Goal: Information Seeking & Learning: Check status

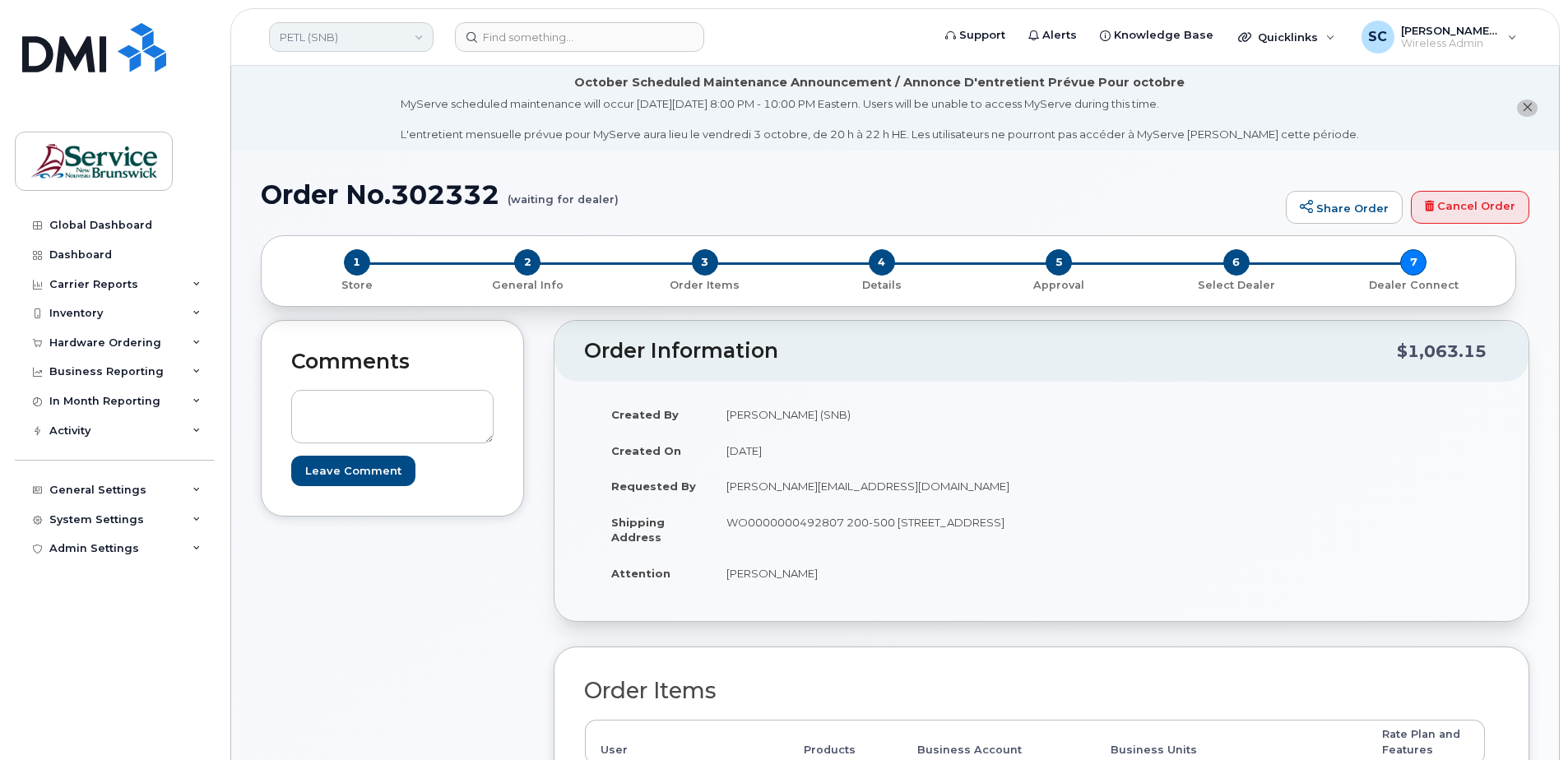
click at [386, 36] on link "PETL (SNB)" at bounding box center [351, 37] width 165 height 30
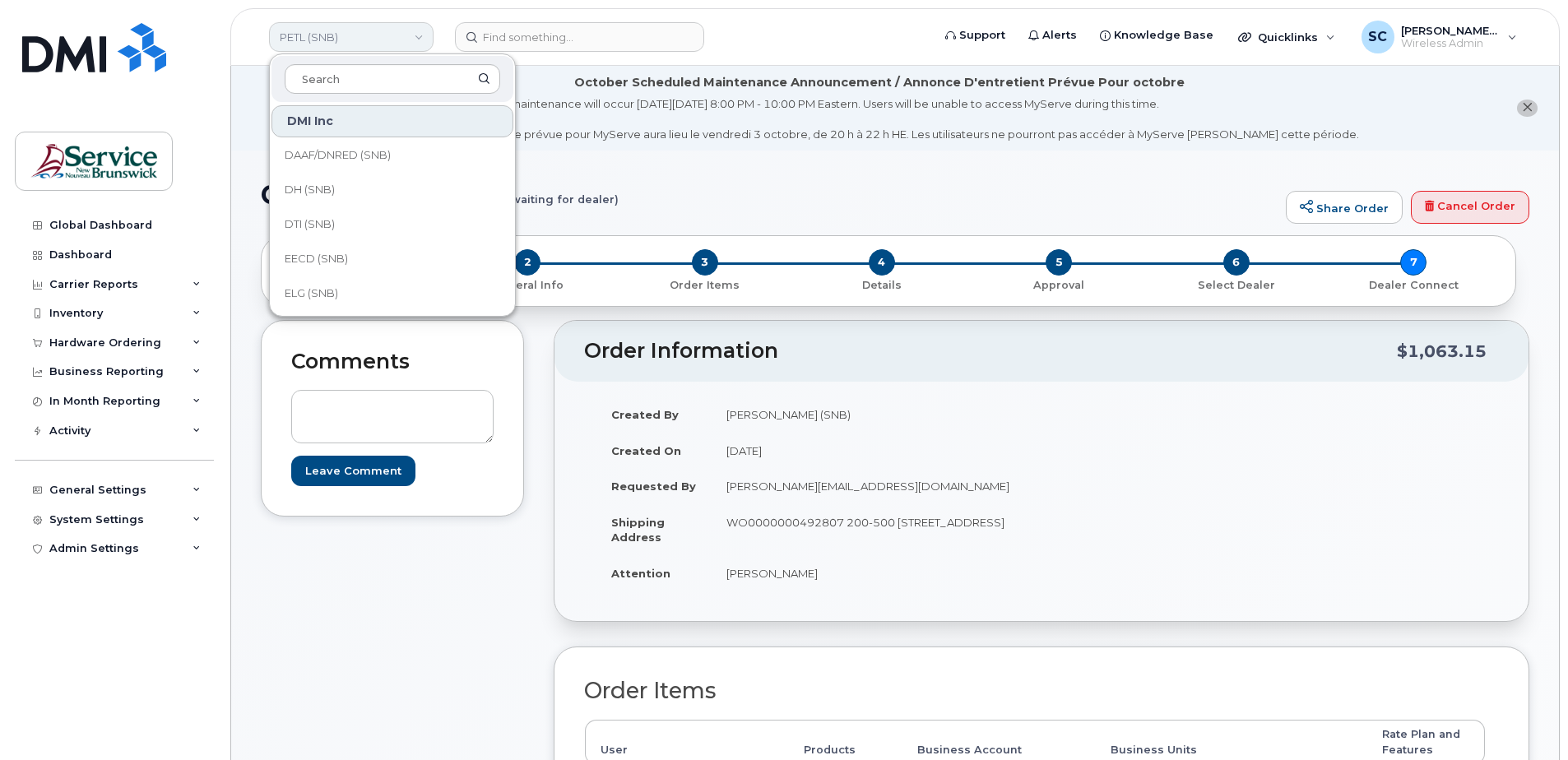
click at [386, 36] on link "PETL (SNB)" at bounding box center [351, 37] width 165 height 30
click at [349, 34] on link "PETL (SNB)" at bounding box center [351, 37] width 165 height 30
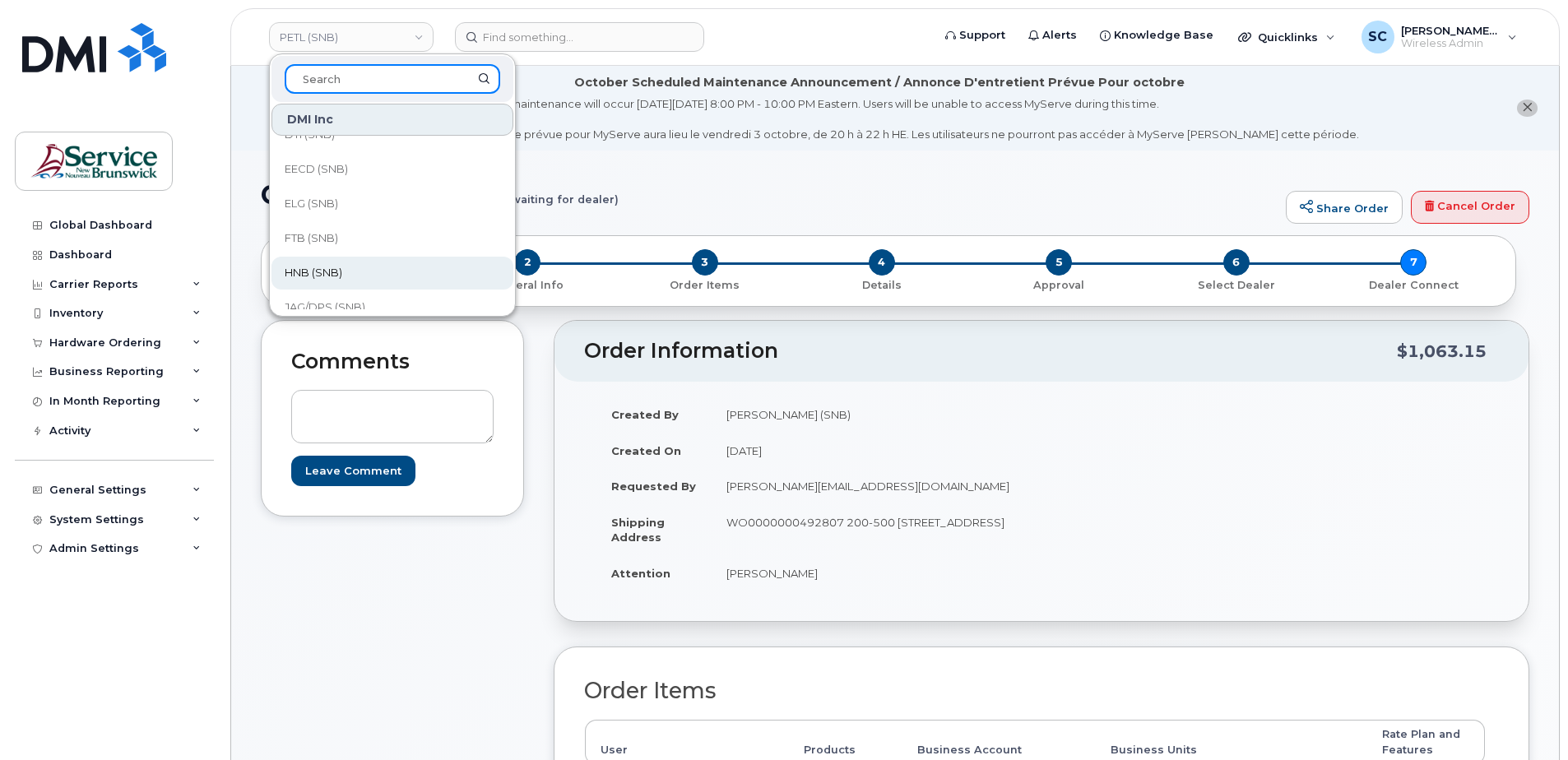
scroll to position [418, 0]
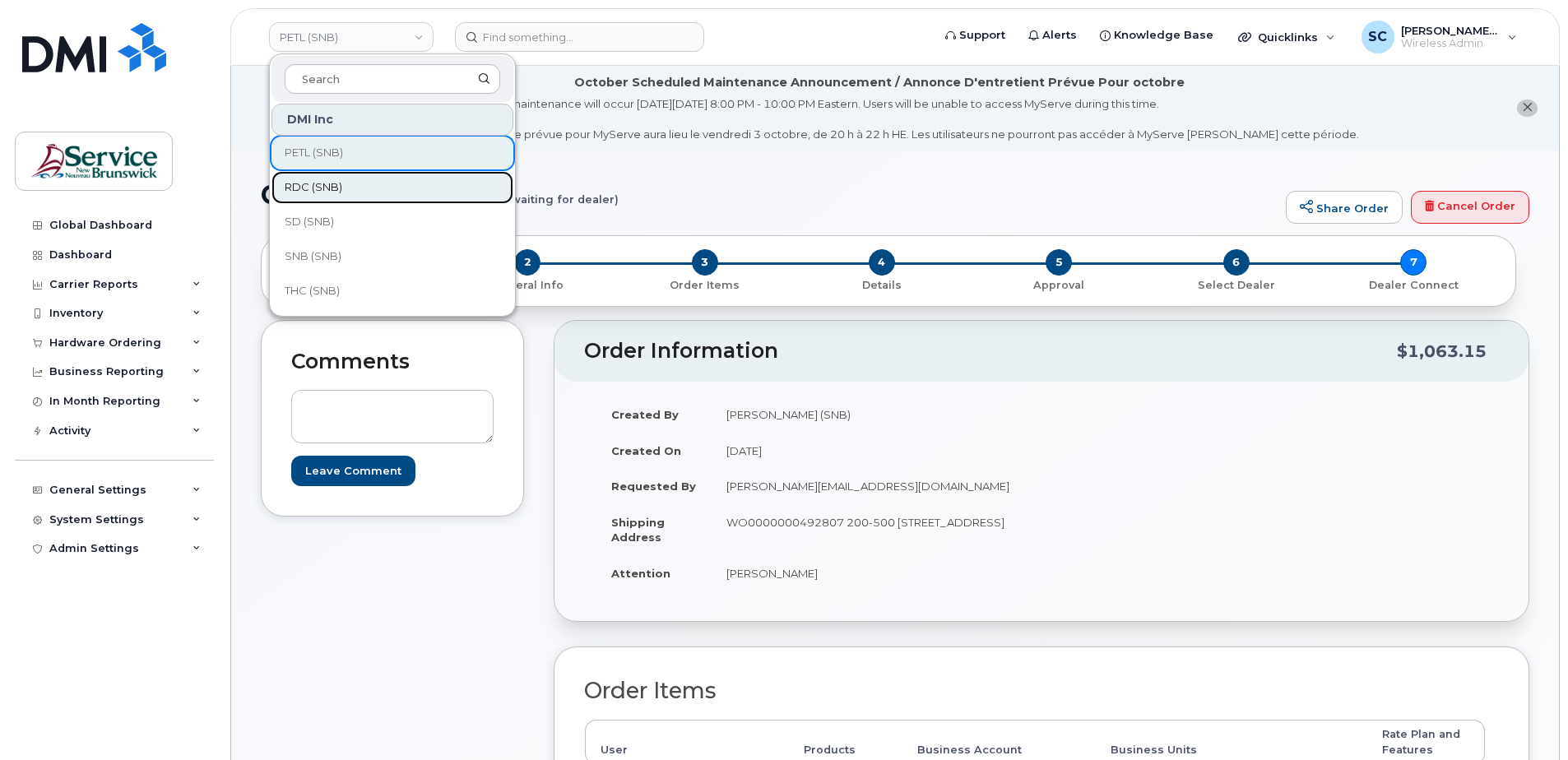
click at [341, 198] on link "RDC (SNB)" at bounding box center [392, 188] width 242 height 33
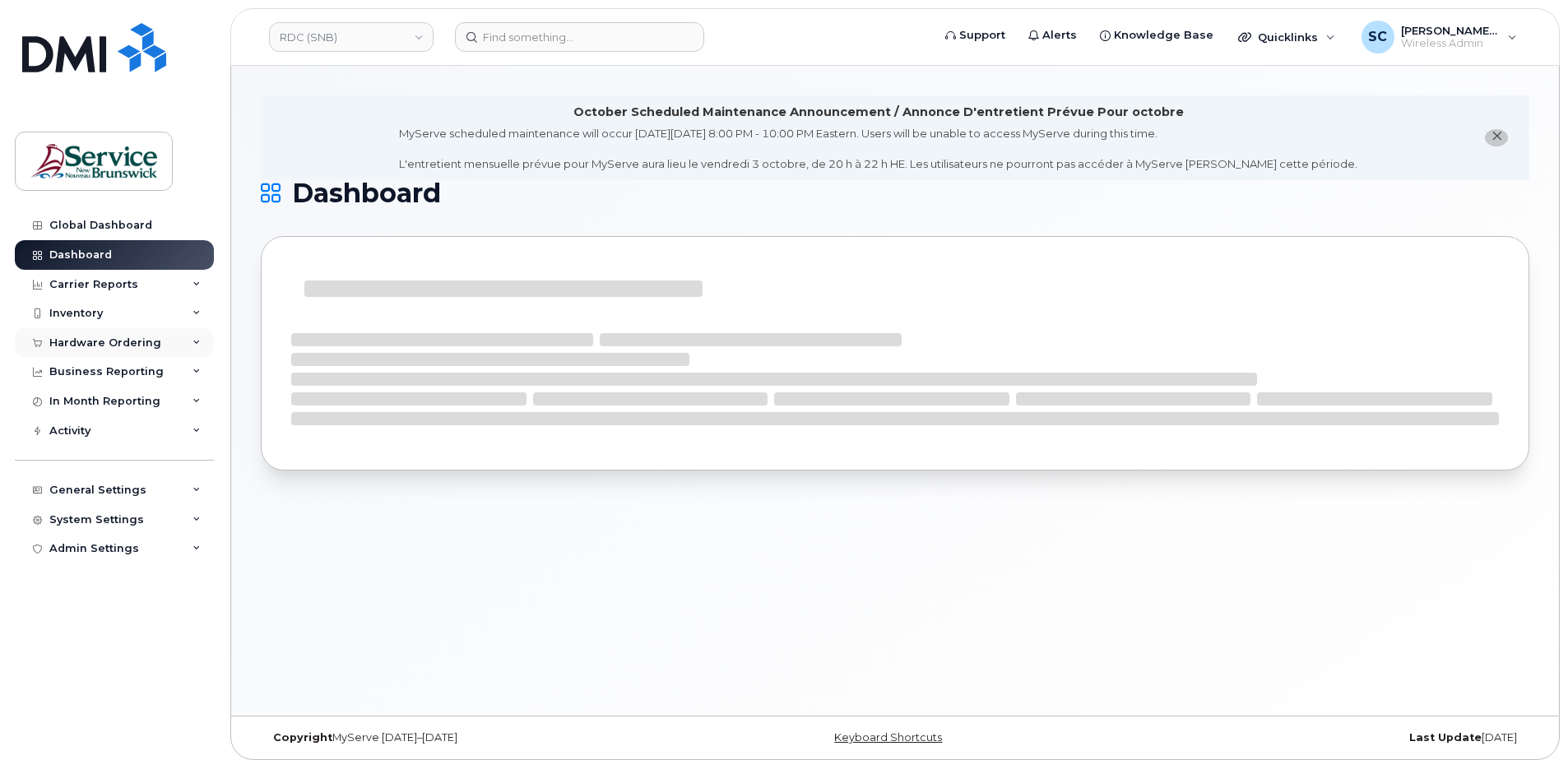
click at [94, 342] on div "Hardware Ordering" at bounding box center [106, 343] width 112 height 14
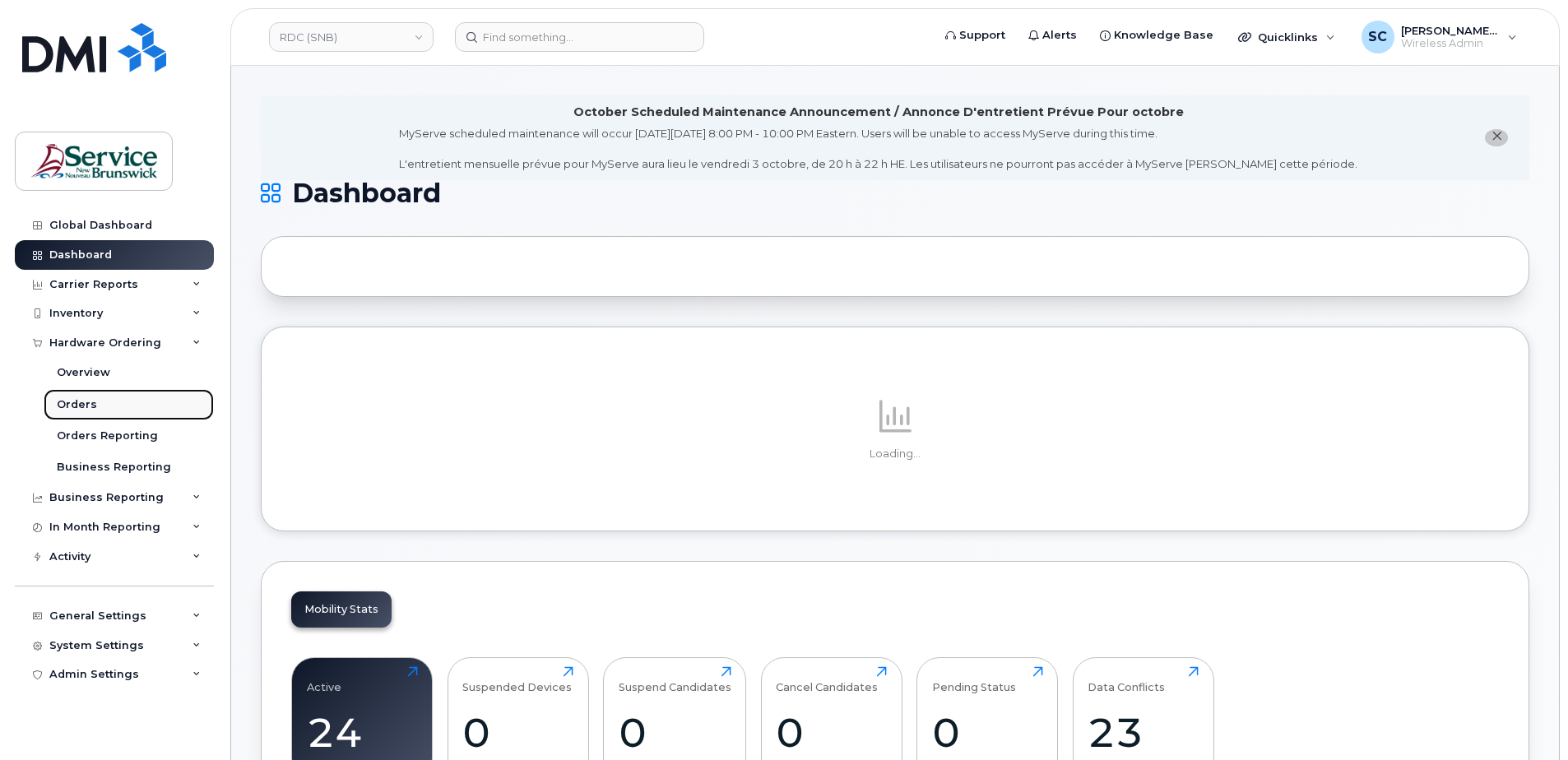
click at [93, 401] on div "Orders" at bounding box center [77, 405] width 41 height 14
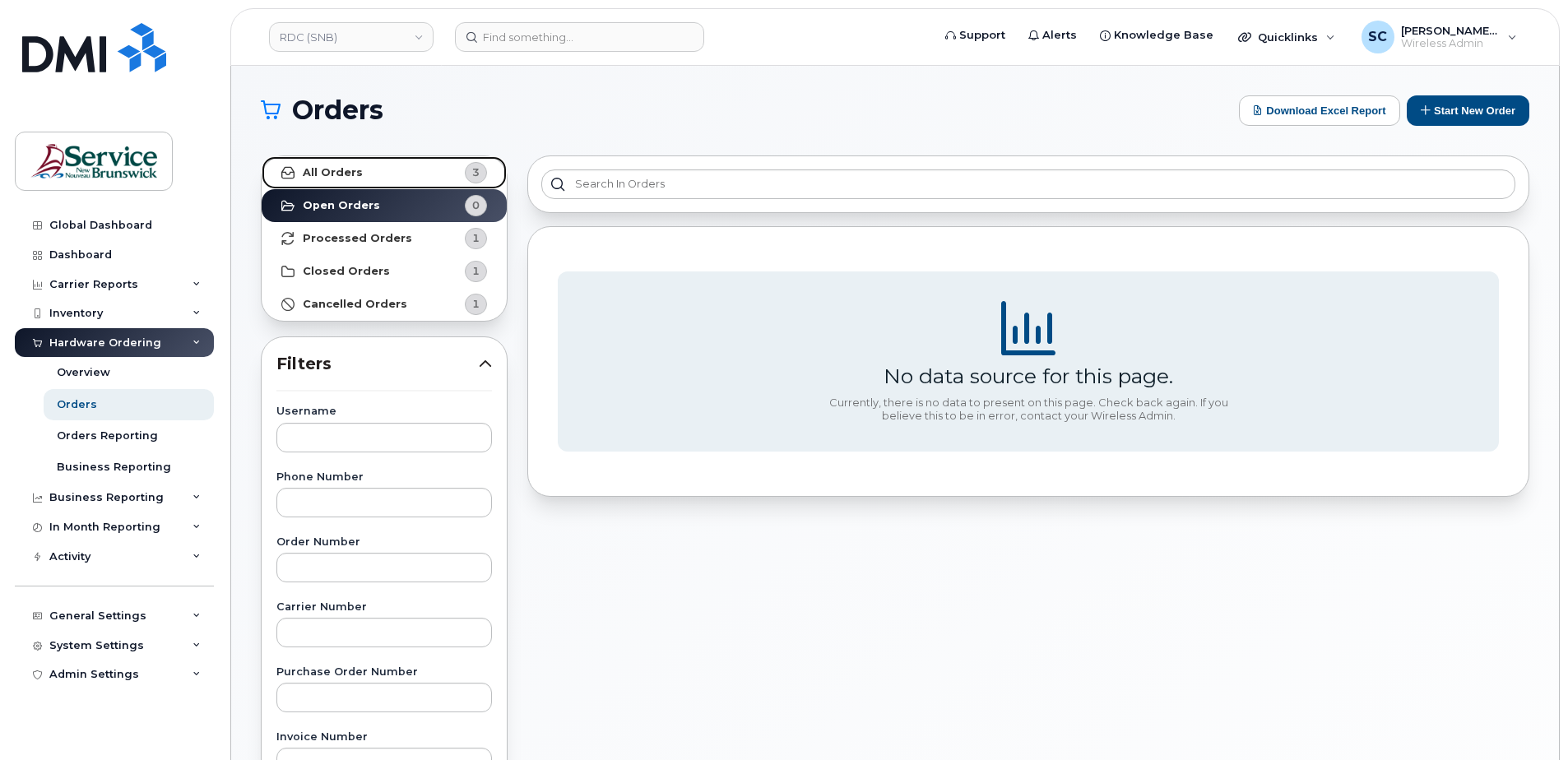
click at [462, 175] on span "3" at bounding box center [462, 173] width 50 height 22
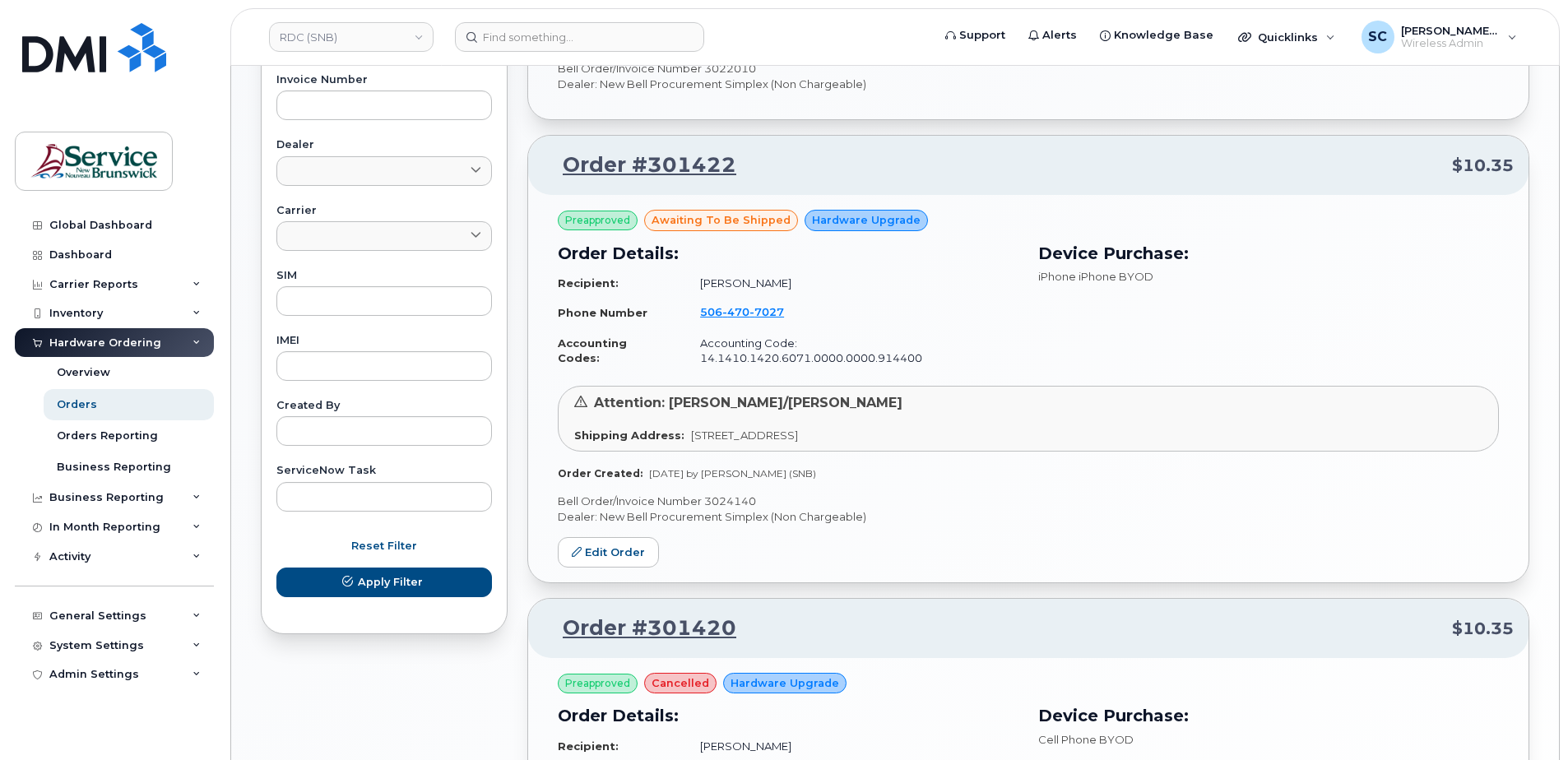
scroll to position [659, 0]
drag, startPoint x: 753, startPoint y: 472, endPoint x: 549, endPoint y: 472, distance: 204.0
click at [549, 472] on div "Preapproved awaiting to be shipped Hardware Upgrade Order Details: Recipient: R…" at bounding box center [1028, 388] width 1001 height 388
copy p "Bell Order/Invoice Number 3024140"
